Goal: Check status

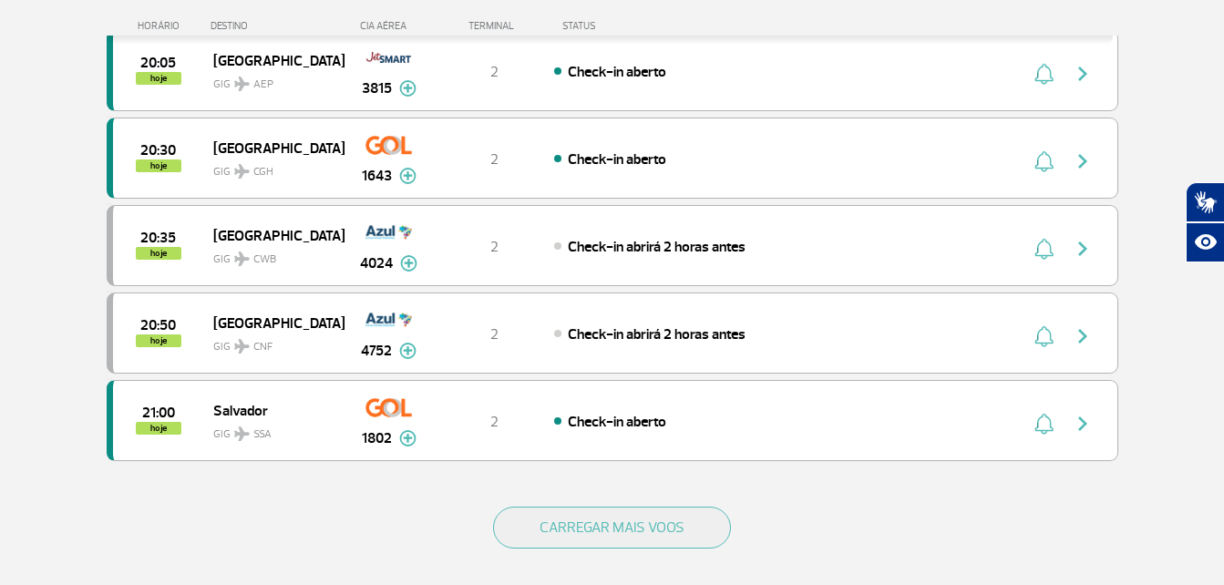
scroll to position [1641, 0]
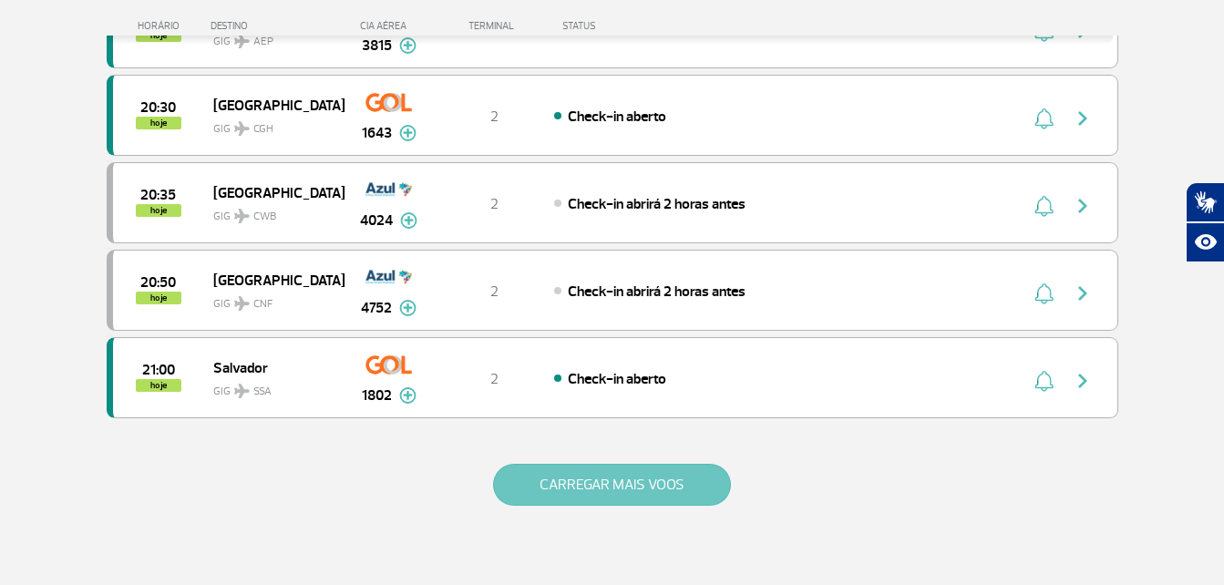
click at [534, 499] on button "CARREGAR MAIS VOOS" at bounding box center [612, 485] width 238 height 42
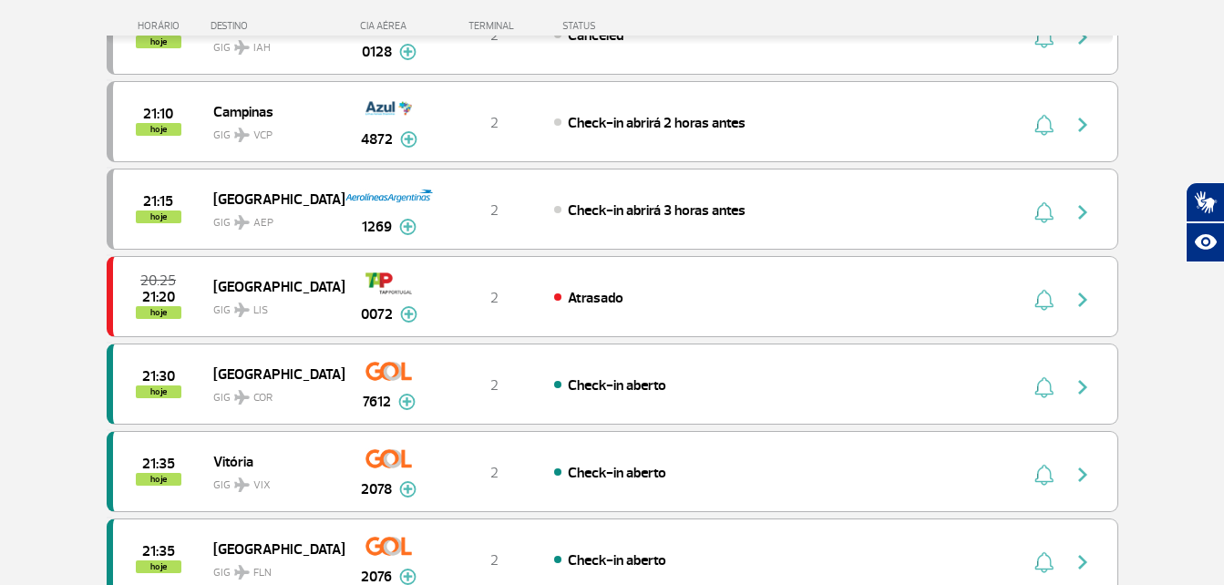
scroll to position [2279, 0]
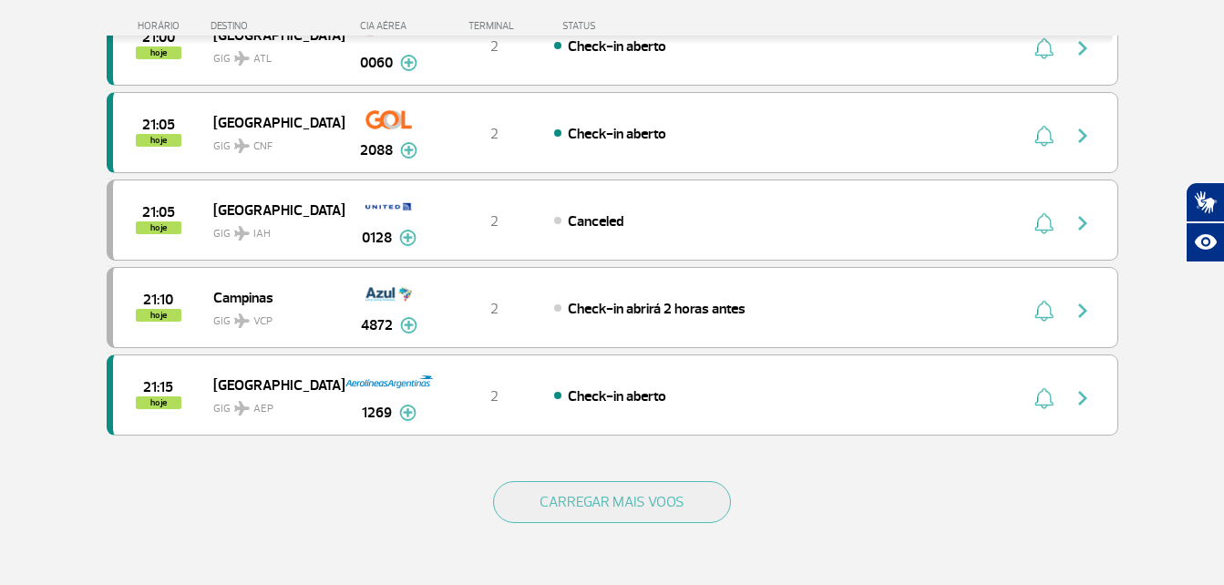
scroll to position [1732, 0]
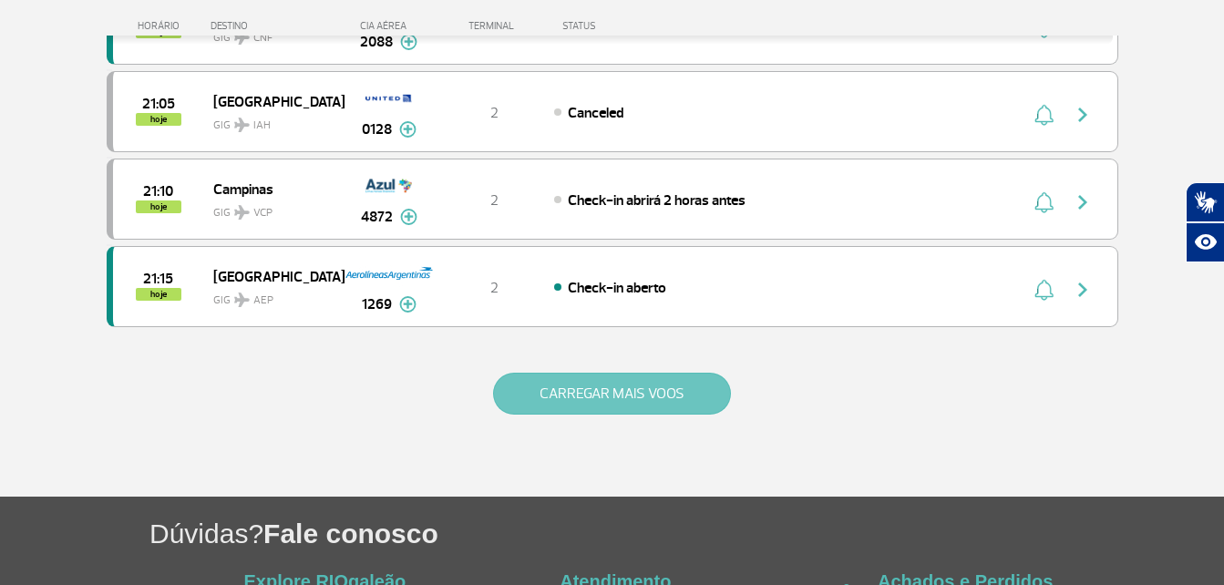
click at [571, 391] on button "CARREGAR MAIS VOOS" at bounding box center [612, 394] width 238 height 42
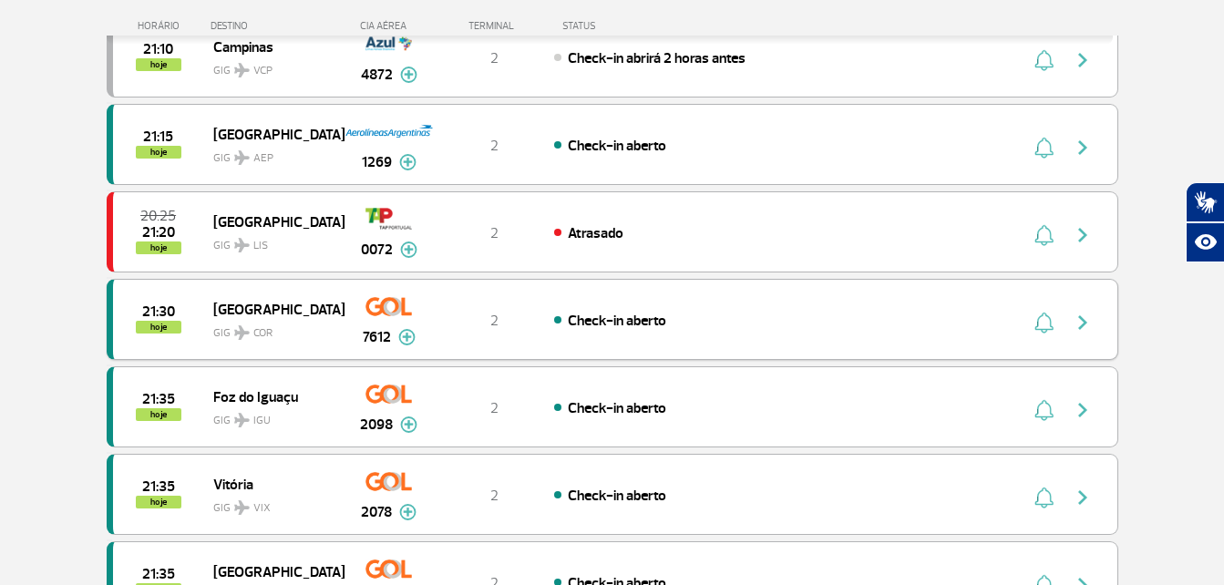
scroll to position [1915, 0]
